Goal: Information Seeking & Learning: Learn about a topic

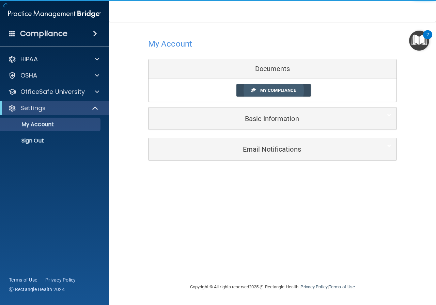
click at [277, 93] on span "My Compliance" at bounding box center [278, 90] width 36 height 5
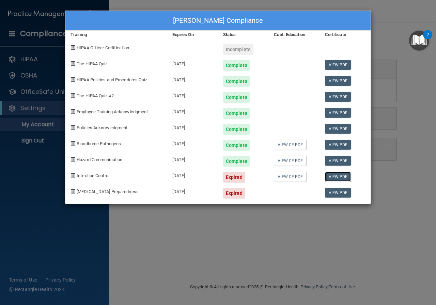
click at [338, 176] on link "View PDF" at bounding box center [338, 177] width 26 height 10
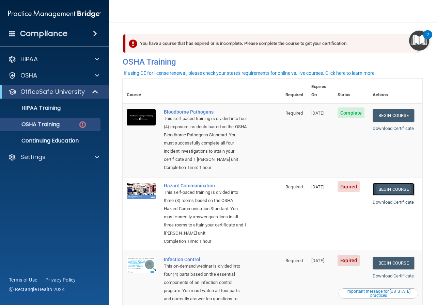
click at [392, 189] on link "Begin Course" at bounding box center [393, 189] width 42 height 13
click at [64, 125] on div "OSHA Training" at bounding box center [50, 124] width 93 height 7
click at [36, 128] on p "OSHA Training" at bounding box center [31, 124] width 55 height 7
click at [45, 123] on p "OSHA Training" at bounding box center [31, 124] width 55 height 7
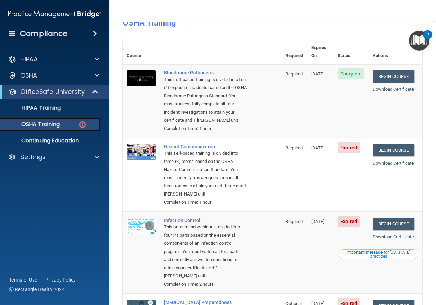
scroll to position [130, 0]
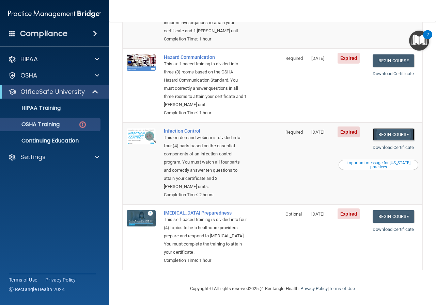
click at [384, 136] on link "Begin Course" at bounding box center [393, 134] width 42 height 13
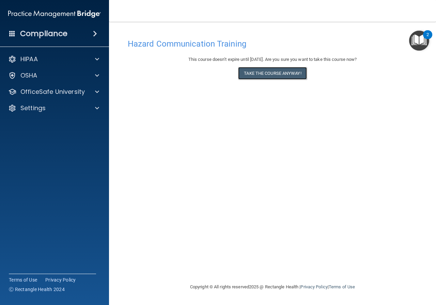
drag, startPoint x: 272, startPoint y: 75, endPoint x: 267, endPoint y: 105, distance: 30.7
click at [272, 75] on button "Take the course anyway!" at bounding box center [272, 73] width 68 height 13
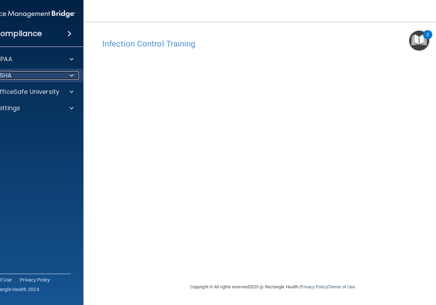
click at [50, 78] on div "OSHA" at bounding box center [20, 75] width 84 height 8
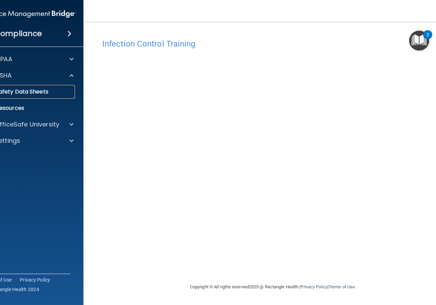
click at [50, 96] on link "Safety Data Sheets" at bounding box center [21, 92] width 107 height 14
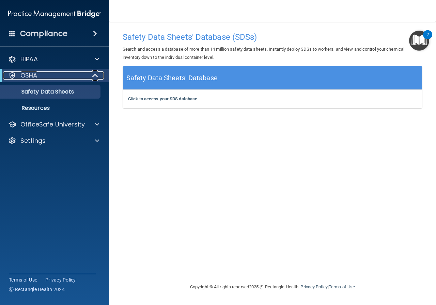
click at [86, 79] on div "OSHA" at bounding box center [45, 75] width 84 height 8
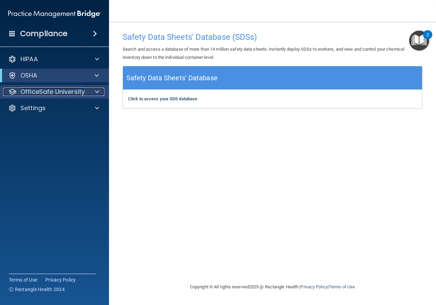
click at [96, 92] on span at bounding box center [97, 92] width 4 height 8
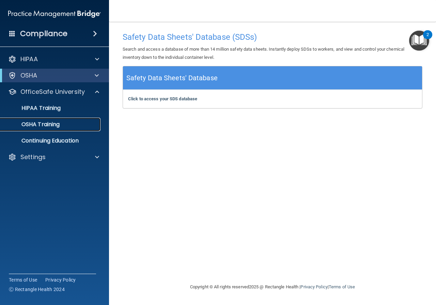
click at [77, 126] on div "OSHA Training" at bounding box center [50, 124] width 93 height 7
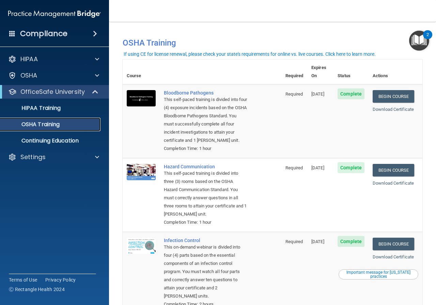
scroll to position [111, 0]
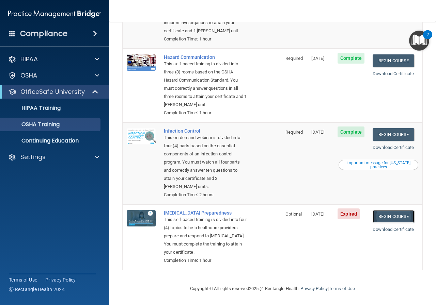
click at [385, 217] on link "Begin Course" at bounding box center [393, 216] width 42 height 13
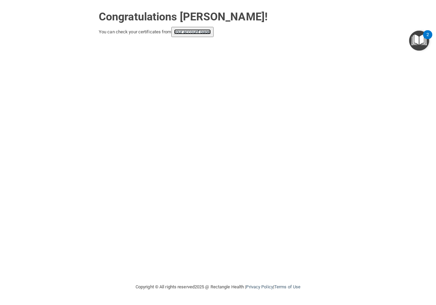
click at [192, 32] on link "your account page!" at bounding box center [192, 31] width 37 height 5
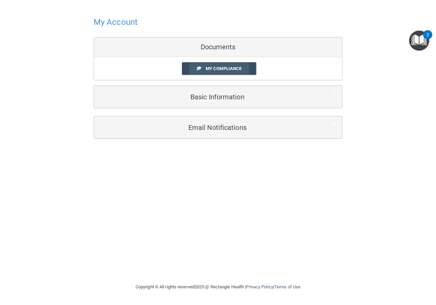
click at [231, 70] on span "My Compliance" at bounding box center [224, 68] width 36 height 5
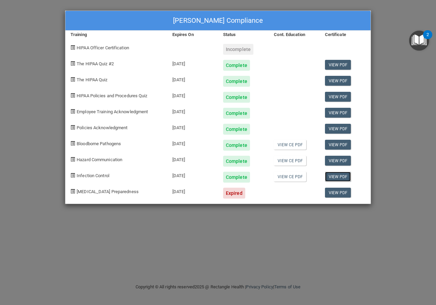
click at [338, 176] on link "View PDF" at bounding box center [338, 177] width 26 height 10
click at [336, 177] on link "View PDF" at bounding box center [338, 177] width 26 height 10
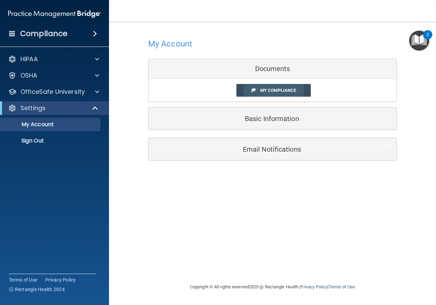
click at [271, 93] on span "My Compliance" at bounding box center [278, 90] width 36 height 5
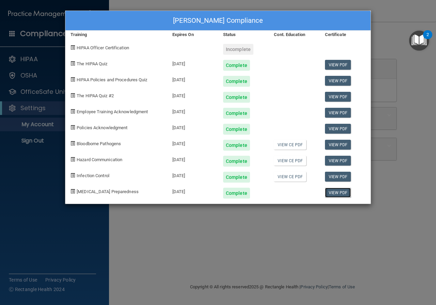
click at [337, 194] on link "View PDF" at bounding box center [338, 193] width 26 height 10
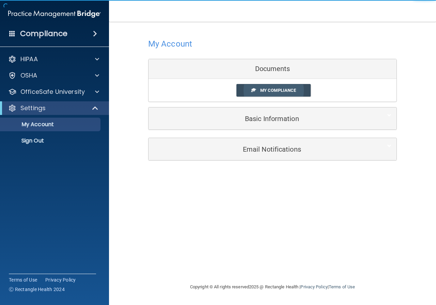
click at [281, 93] on link "My Compliance" at bounding box center [273, 90] width 75 height 13
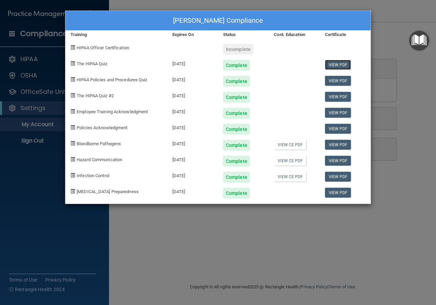
click at [338, 66] on link "View PDF" at bounding box center [338, 65] width 26 height 10
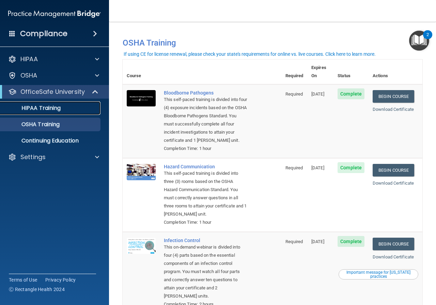
click at [72, 105] on div "HIPAA Training" at bounding box center [50, 108] width 93 height 7
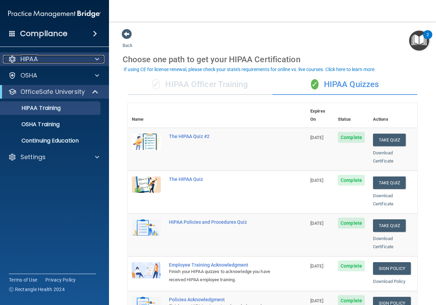
click at [77, 62] on div "HIPAA" at bounding box center [45, 59] width 84 height 8
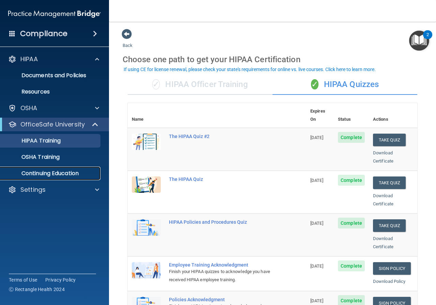
click at [80, 172] on p "Continuing Education" at bounding box center [50, 173] width 93 height 7
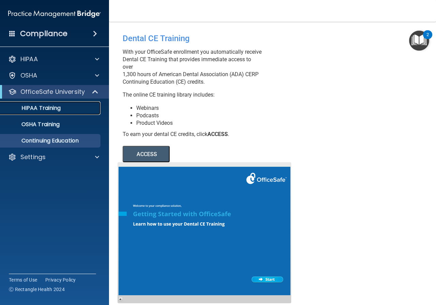
click at [76, 107] on div "HIPAA Training" at bounding box center [50, 108] width 93 height 7
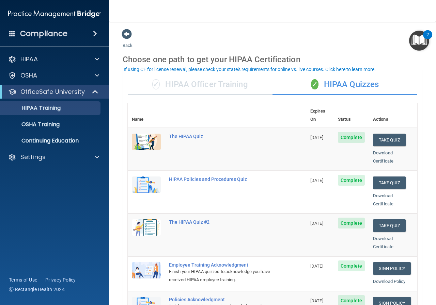
click at [212, 90] on div "✓ HIPAA Officer Training" at bounding box center [200, 85] width 145 height 20
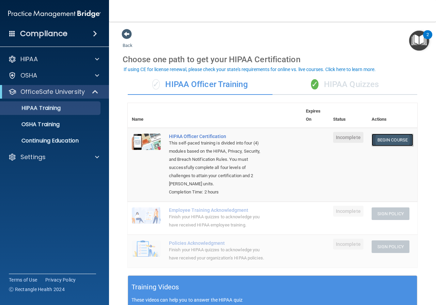
click at [382, 142] on link "Begin Course" at bounding box center [392, 140] width 42 height 13
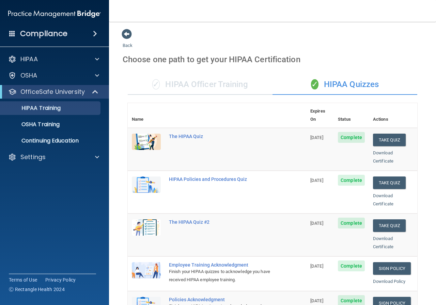
click at [196, 90] on div "✓ HIPAA Officer Training" at bounding box center [200, 85] width 145 height 20
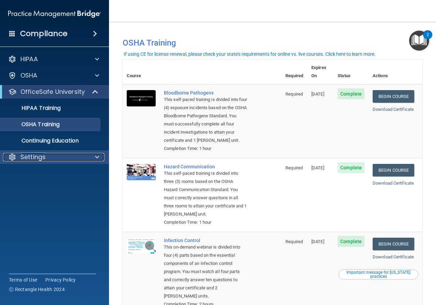
click at [52, 154] on div "Settings" at bounding box center [45, 157] width 84 height 8
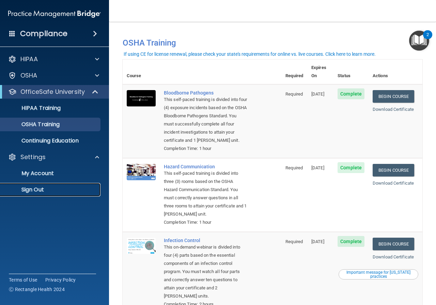
click at [48, 187] on p "Sign Out" at bounding box center [50, 190] width 93 height 7
